Goal: Transaction & Acquisition: Subscribe to service/newsletter

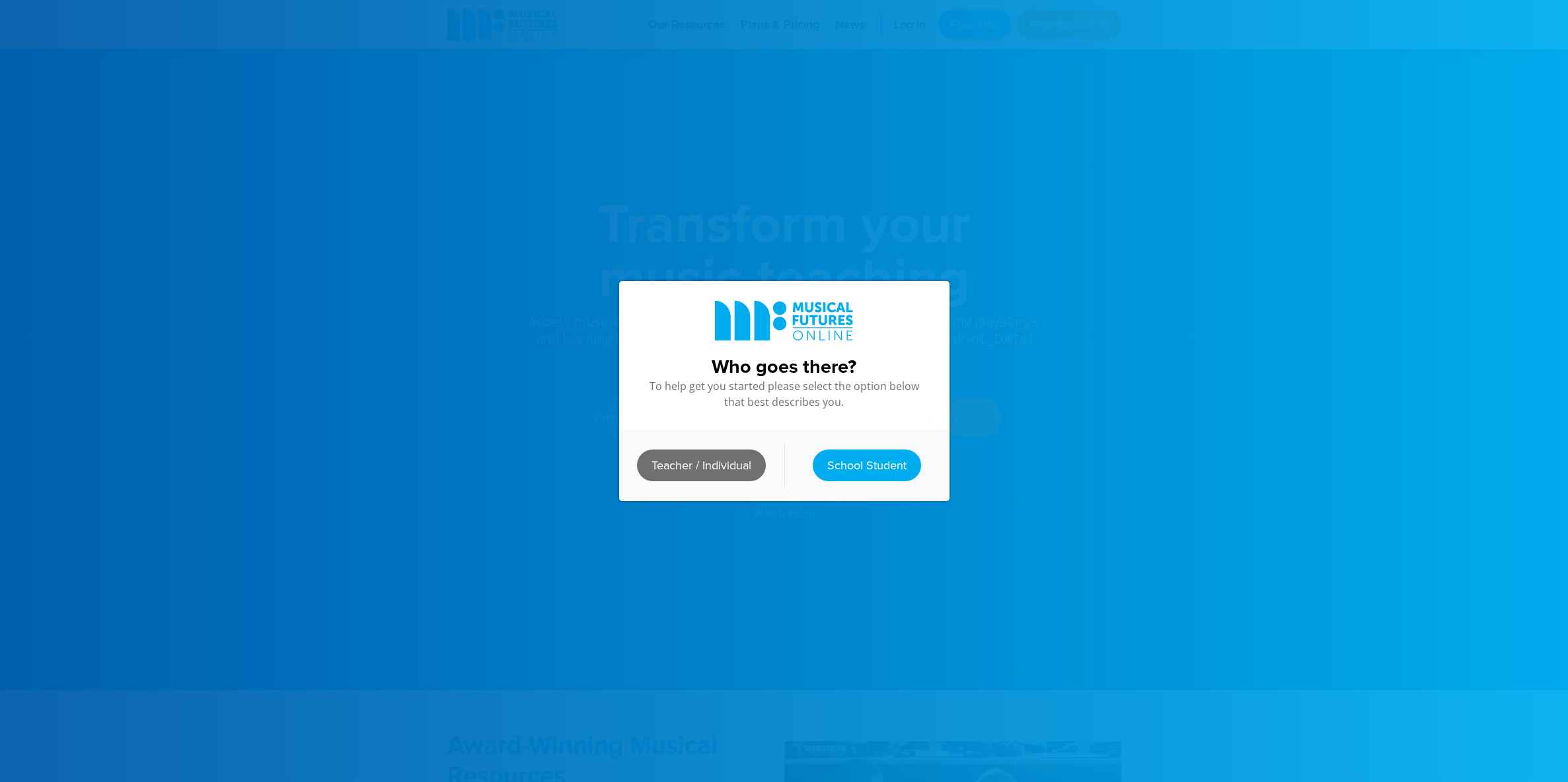
click at [734, 462] on link "Teacher / Individual" at bounding box center [701, 465] width 129 height 32
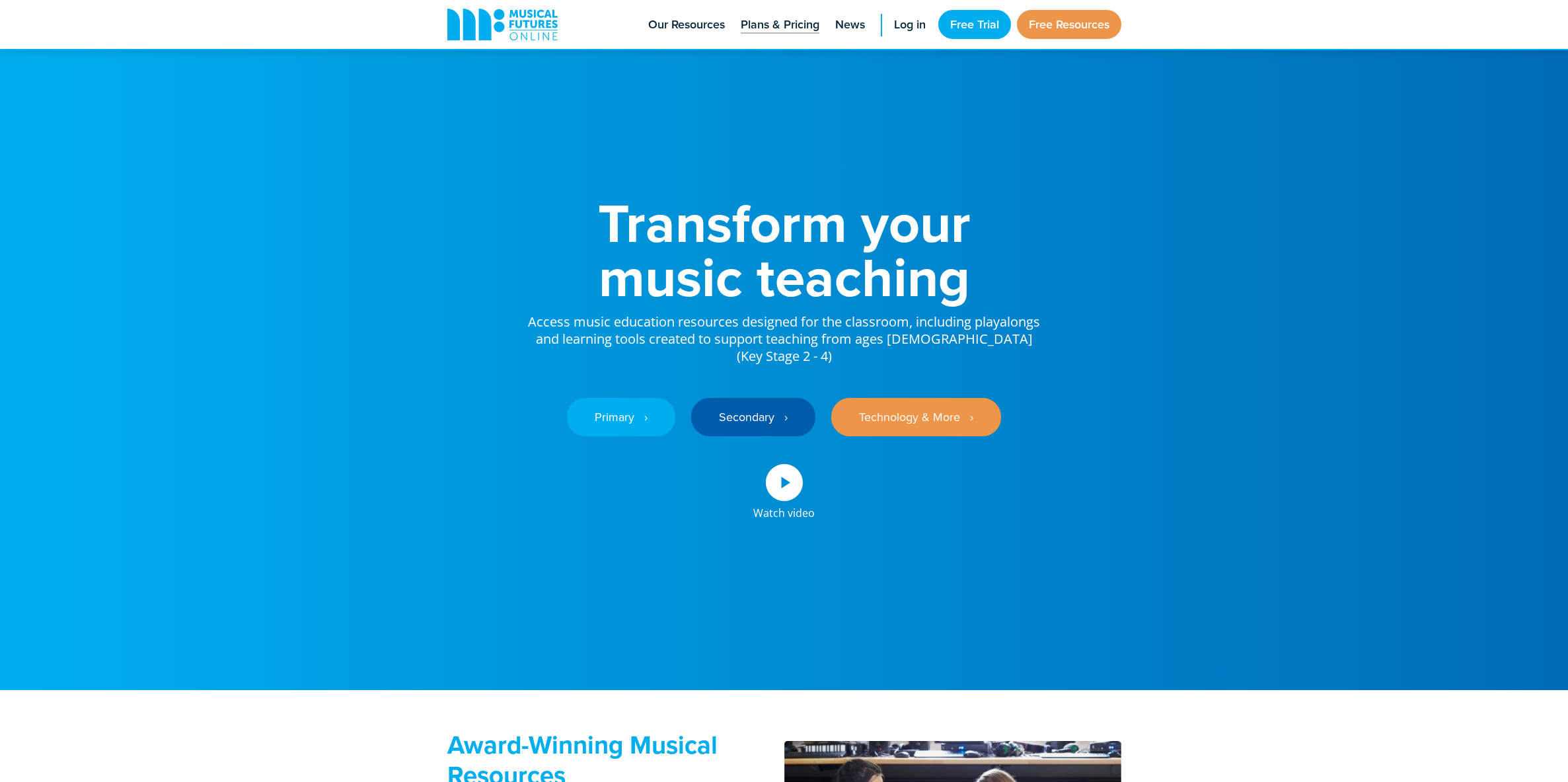
click at [796, 28] on span "Plans & Pricing" at bounding box center [780, 24] width 78 height 18
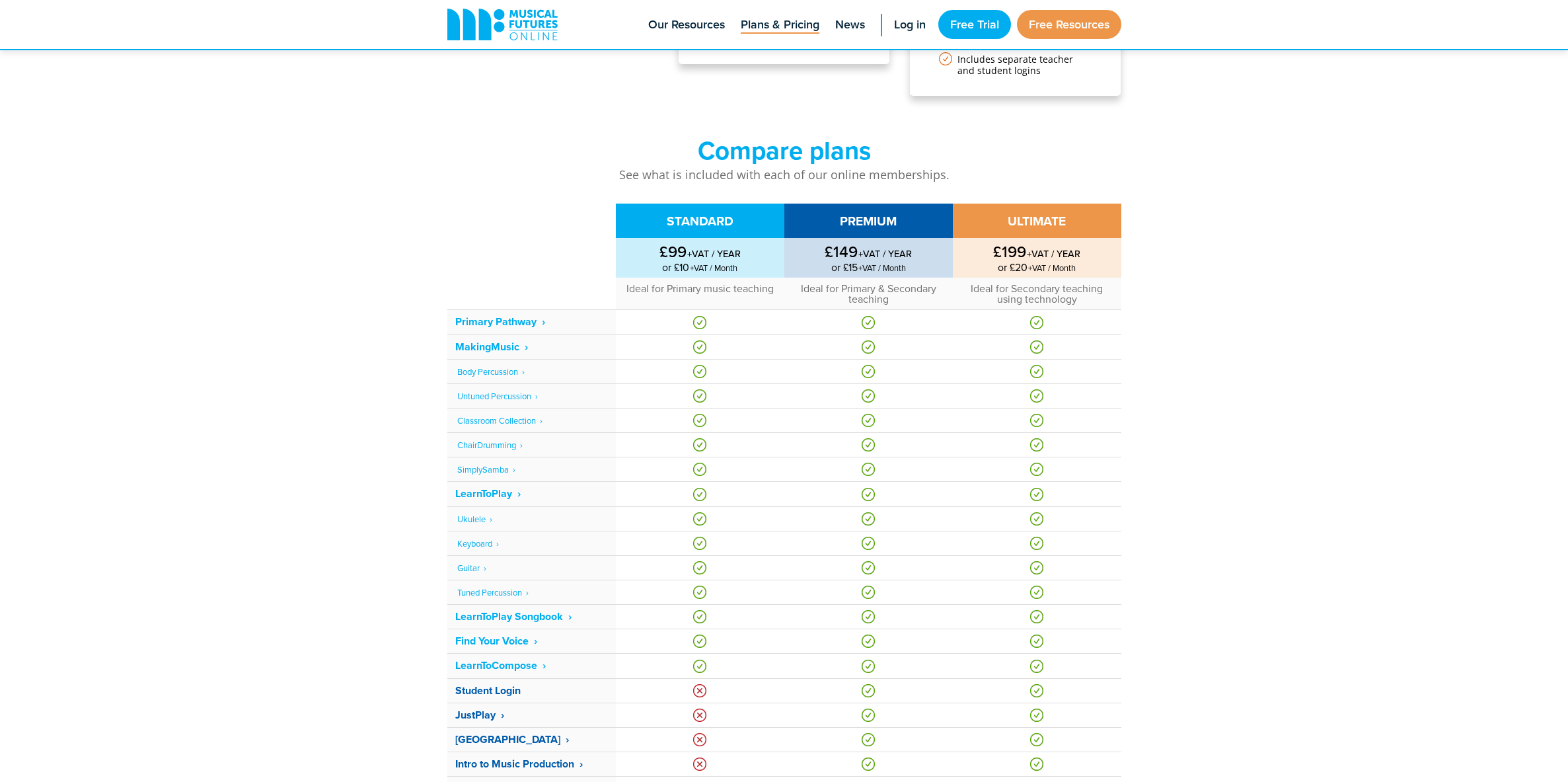
scroll to position [415, 0]
